Goal: Transaction & Acquisition: Purchase product/service

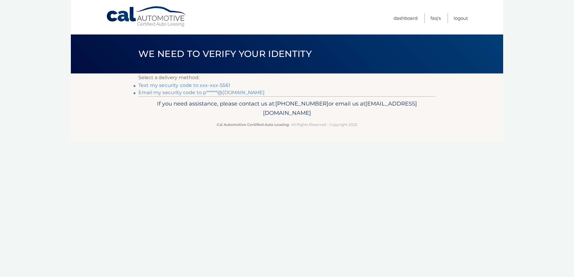
click at [149, 86] on link "Text my security code to xxx-xxx-5561" at bounding box center [184, 86] width 92 height 6
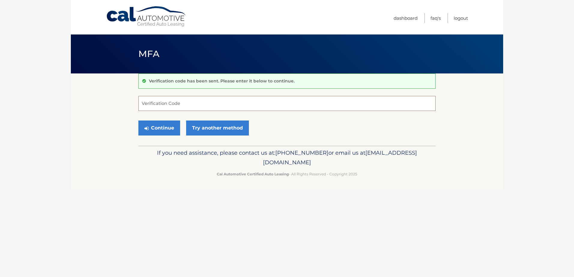
click at [147, 103] on input "Verification Code" at bounding box center [286, 103] width 297 height 15
type input "092041"
click at [169, 130] on button "Continue" at bounding box center [159, 128] width 42 height 15
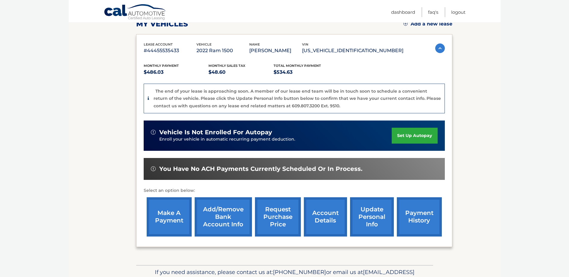
scroll to position [120, 0]
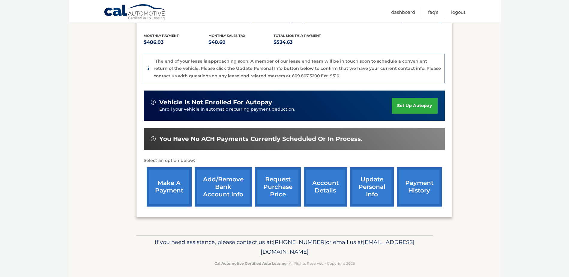
click at [164, 182] on link "make a payment" at bounding box center [169, 186] width 45 height 39
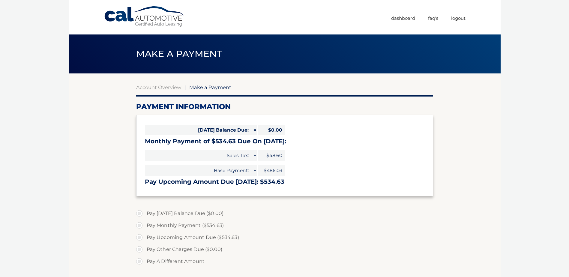
select select "MDE2NDA1ODEtOTMxNC00MTAxLWJmMmMtY2I1ZDJmMjM0NWMz"
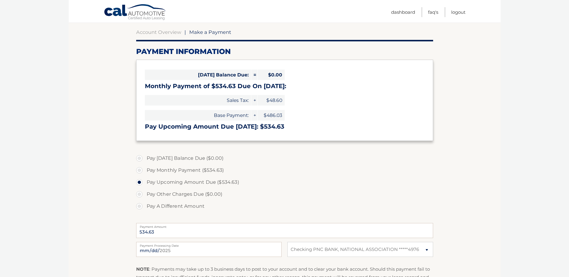
scroll to position [60, 0]
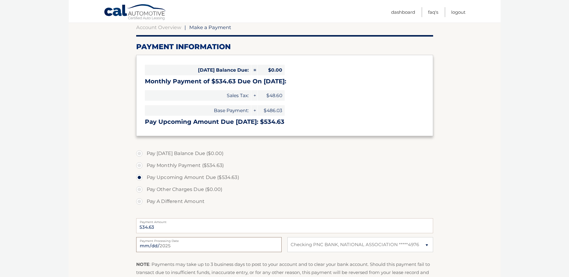
click at [176, 247] on input "2025-09-16" at bounding box center [209, 244] width 146 height 15
type input "2025-09-17"
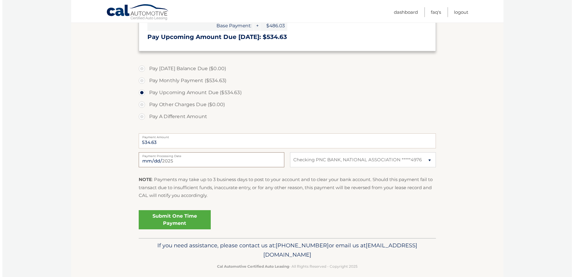
scroll to position [150, 0]
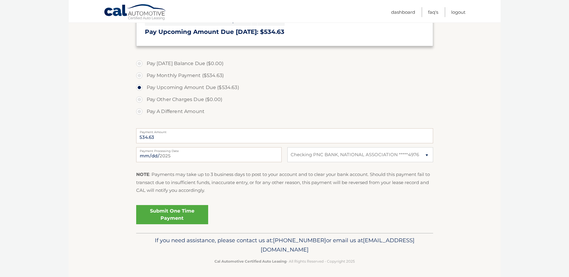
click at [176, 215] on link "Submit One Time Payment" at bounding box center [172, 214] width 72 height 19
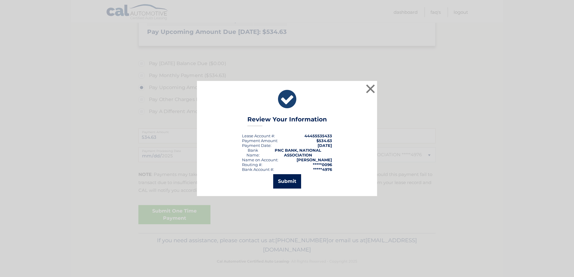
click at [290, 183] on button "Submit" at bounding box center [287, 181] width 28 height 14
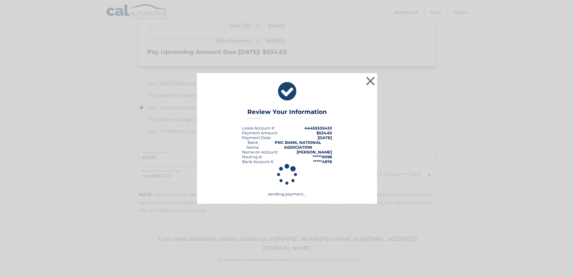
scroll to position [130, 0]
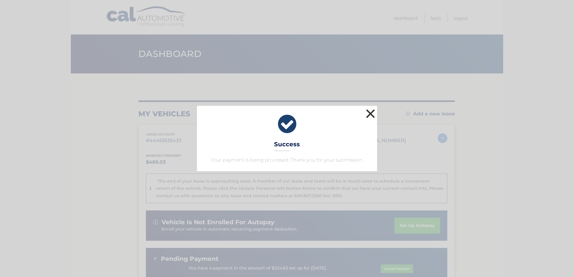
click at [371, 111] on button "×" at bounding box center [370, 114] width 12 height 12
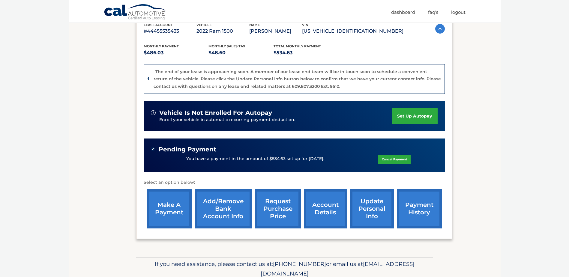
scroll to position [120, 0]
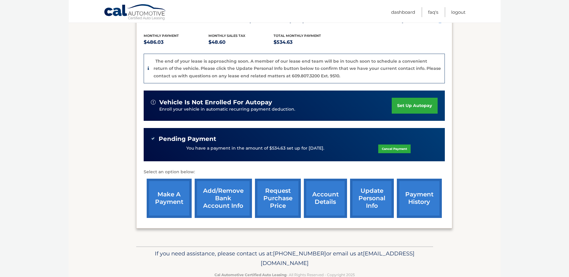
click at [322, 202] on link "account details" at bounding box center [325, 198] width 43 height 39
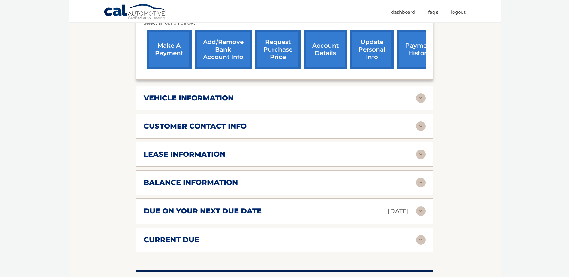
scroll to position [240, 0]
click at [420, 182] on img at bounding box center [421, 183] width 10 height 10
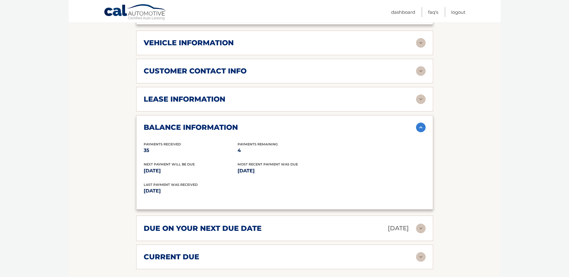
scroll to position [270, 0]
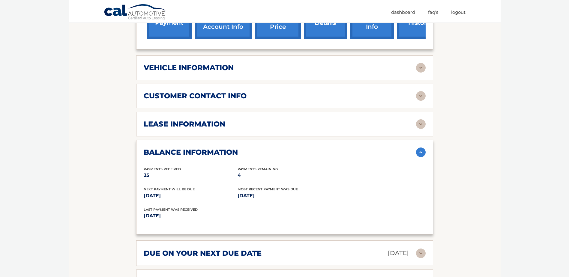
click at [422, 153] on img at bounding box center [421, 153] width 10 height 10
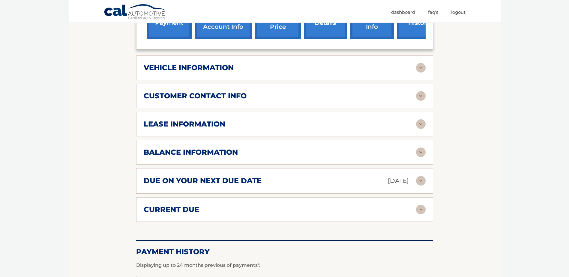
click at [422, 125] on img at bounding box center [421, 124] width 10 height 10
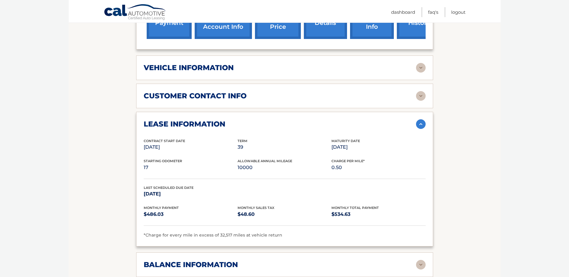
click at [422, 125] on img at bounding box center [421, 124] width 10 height 10
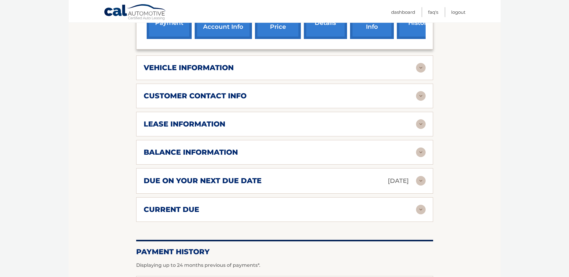
click at [421, 209] on img at bounding box center [421, 210] width 10 height 10
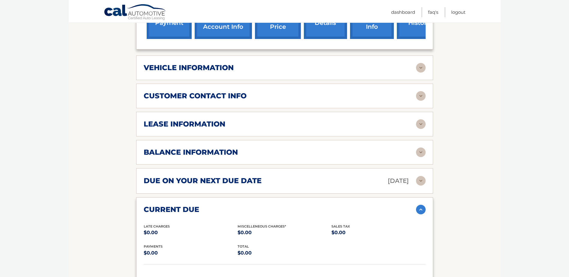
click at [421, 209] on img at bounding box center [421, 210] width 10 height 10
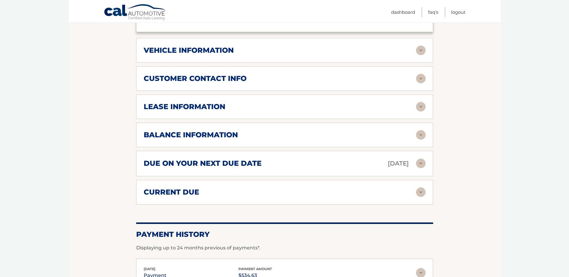
scroll to position [239, 0]
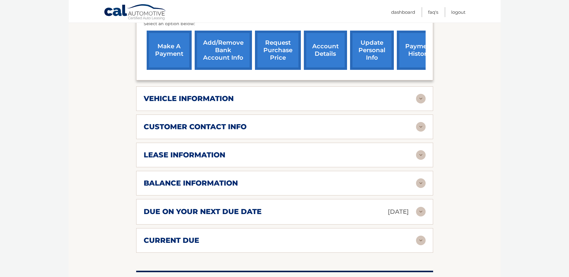
click at [419, 128] on img at bounding box center [421, 127] width 10 height 10
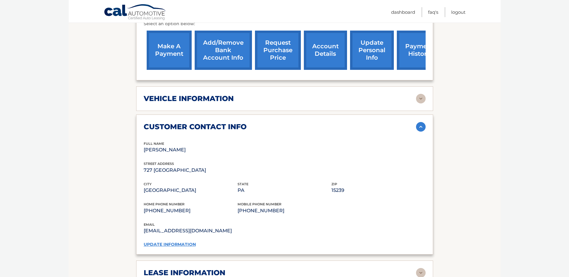
click at [419, 128] on img at bounding box center [421, 127] width 10 height 10
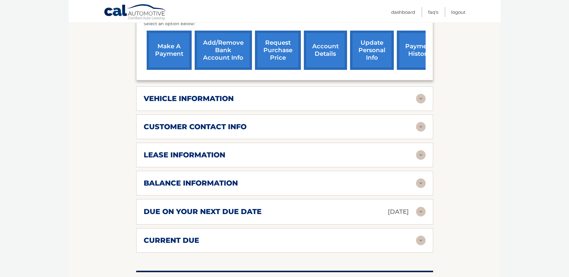
click at [420, 98] on img at bounding box center [421, 99] width 10 height 10
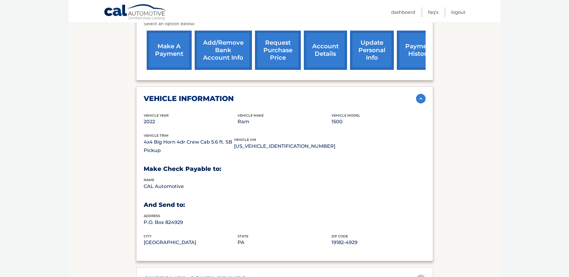
click at [420, 98] on img at bounding box center [421, 99] width 10 height 10
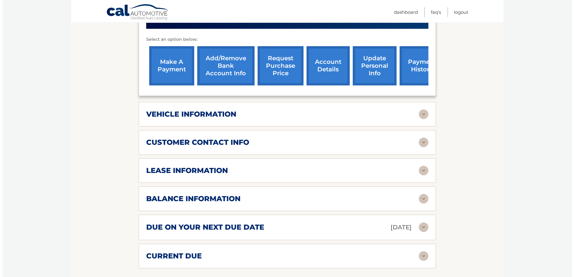
scroll to position [209, 0]
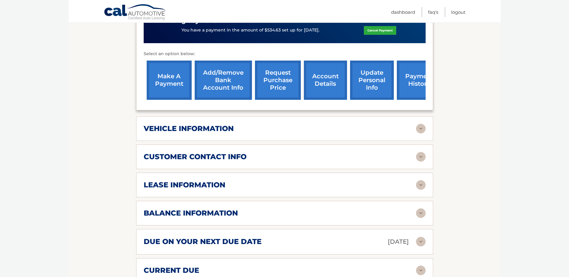
click at [270, 79] on link "request purchase price" at bounding box center [278, 80] width 46 height 39
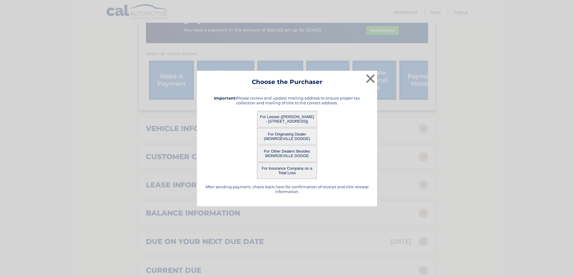
click at [288, 121] on button "For Lessee ([PERSON_NAME] - [STREET_ADDRESS])" at bounding box center [287, 119] width 60 height 17
click at [369, 77] on button "×" at bounding box center [370, 79] width 12 height 12
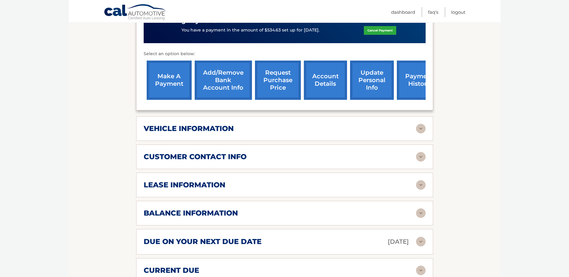
click at [276, 84] on link "request purchase price" at bounding box center [278, 80] width 46 height 39
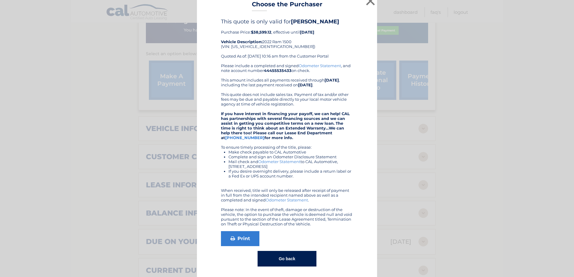
scroll to position [9, 0]
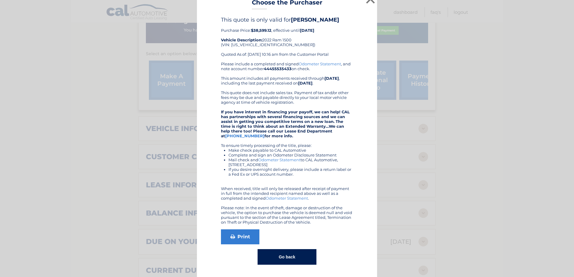
click at [283, 259] on button "Go back" at bounding box center [287, 257] width 59 height 16
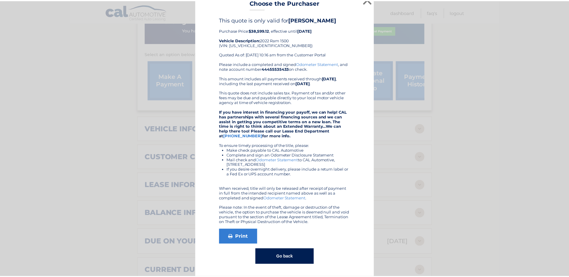
scroll to position [0, 0]
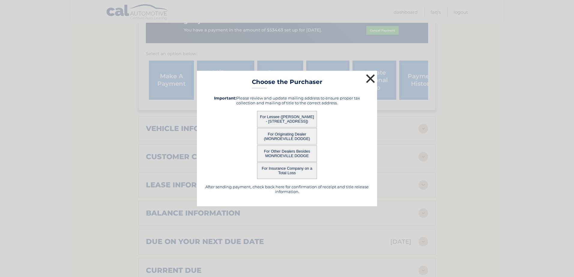
click at [367, 80] on button "×" at bounding box center [370, 79] width 12 height 12
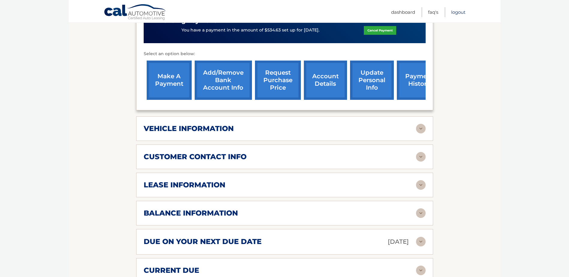
click at [458, 11] on link "Logout" at bounding box center [458, 12] width 14 height 10
